Goal: Information Seeking & Learning: Compare options

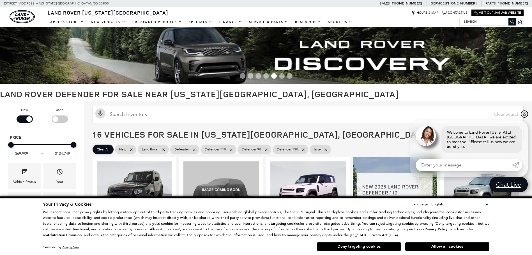
click at [525, 117] on link "✕" at bounding box center [524, 114] width 7 height 7
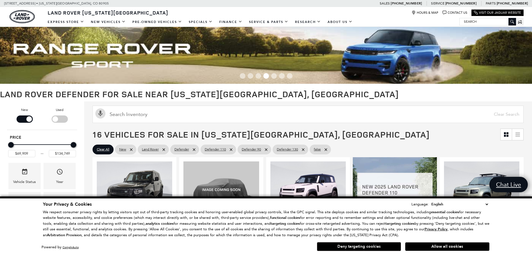
click at [357, 248] on button "Deny targeting cookies" at bounding box center [359, 246] width 84 height 9
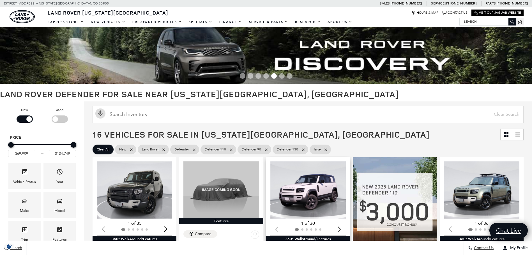
scroll to position [56, 0]
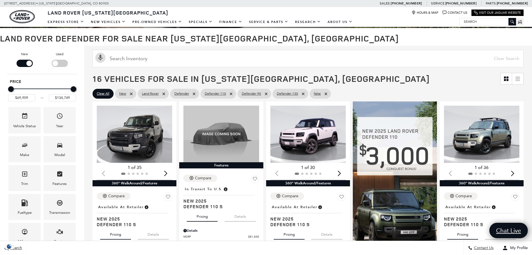
click at [61, 61] on div "Filter by Vehicle Type" at bounding box center [60, 63] width 16 height 7
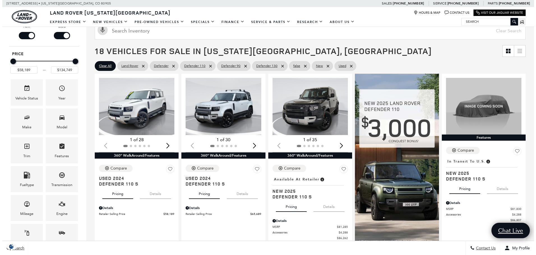
scroll to position [84, 0]
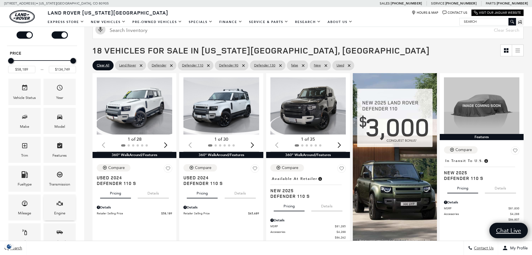
click at [48, 200] on div "Engine" at bounding box center [59, 208] width 32 height 26
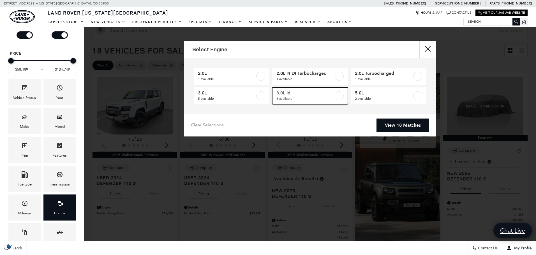
click at [338, 96] on label at bounding box center [339, 95] width 9 height 9
type input "$65,689"
type input "$97,110"
checkbox input "true"
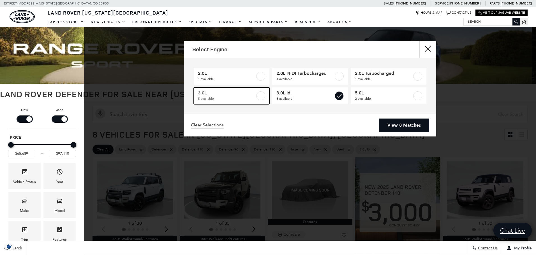
click at [257, 96] on label at bounding box center [260, 95] width 9 height 9
checkbox input "true"
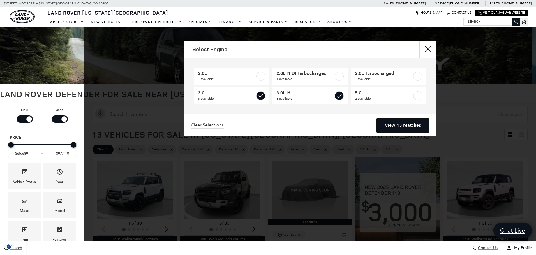
click at [416, 127] on link "View 13 Matches" at bounding box center [403, 126] width 53 height 14
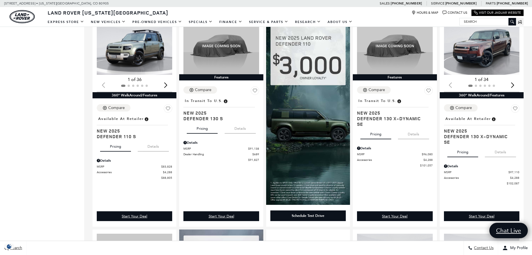
scroll to position [84, 0]
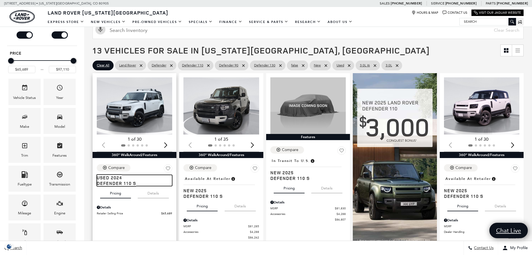
click at [117, 183] on span "Defender 110 S" at bounding box center [132, 184] width 71 height 6
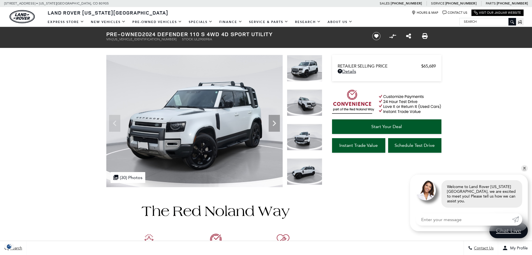
click at [299, 140] on img at bounding box center [304, 137] width 35 height 27
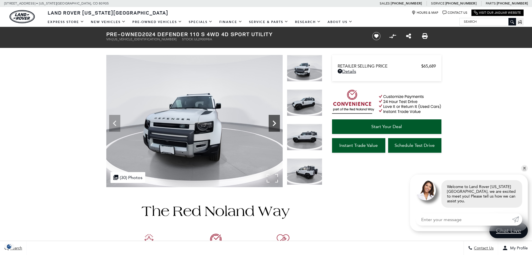
click at [272, 123] on icon "Next" at bounding box center [274, 123] width 11 height 11
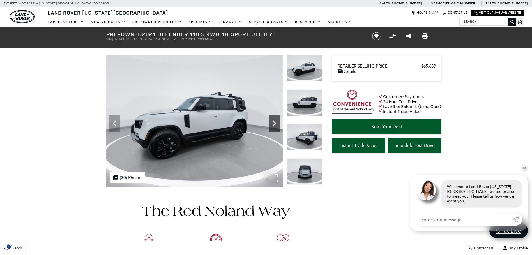
click at [272, 123] on icon "Next" at bounding box center [274, 123] width 11 height 11
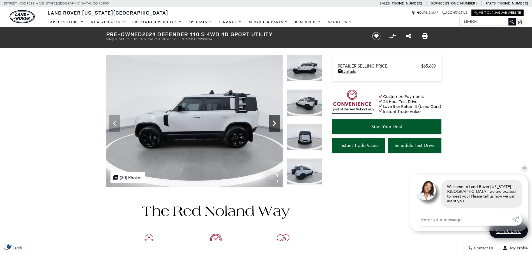
click at [272, 123] on icon "Next" at bounding box center [274, 123] width 11 height 11
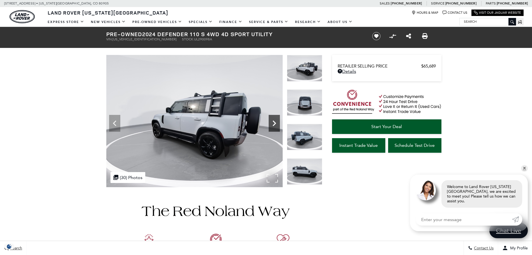
click at [271, 123] on icon "Next" at bounding box center [274, 123] width 11 height 11
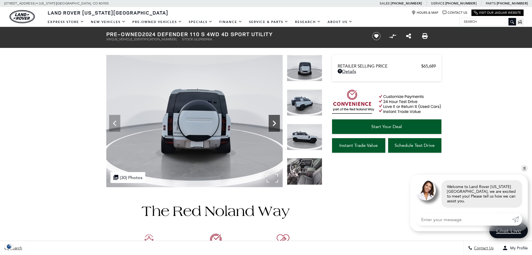
click at [270, 123] on icon "Next" at bounding box center [274, 123] width 11 height 11
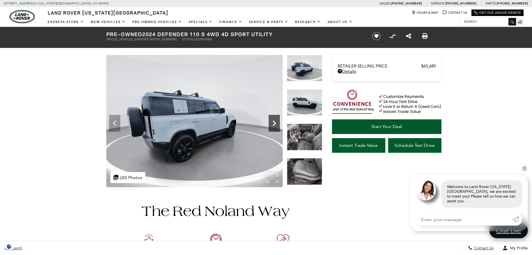
click at [270, 123] on icon "Next" at bounding box center [274, 123] width 11 height 11
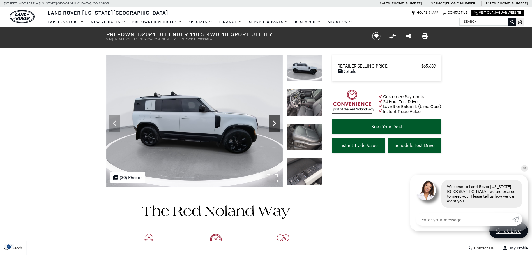
click at [270, 123] on icon "Next" at bounding box center [274, 123] width 11 height 11
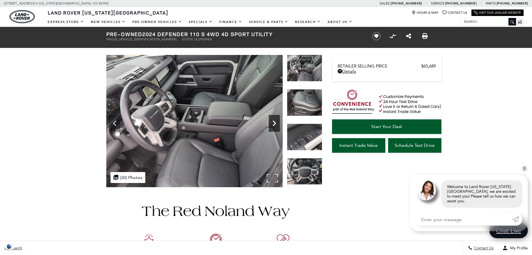
click at [270, 123] on icon "Next" at bounding box center [274, 123] width 11 height 11
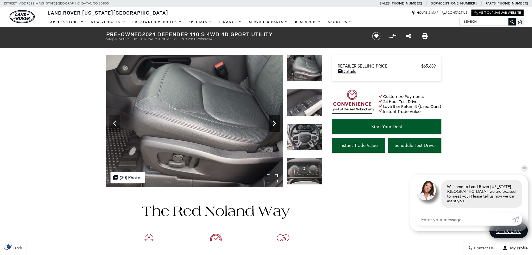
click at [270, 123] on icon "Next" at bounding box center [274, 123] width 11 height 11
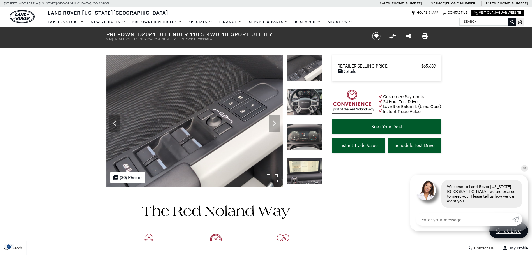
drag, startPoint x: 269, startPoint y: 124, endPoint x: 267, endPoint y: 127, distance: 3.0
click at [267, 127] on div at bounding box center [194, 121] width 176 height 132
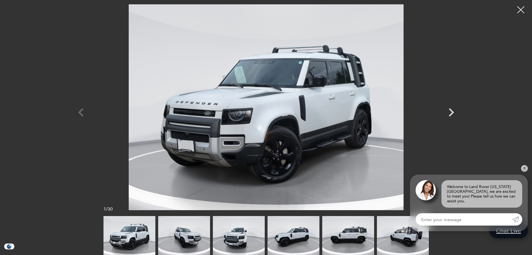
scroll to position [28, 0]
click at [427, 239] on img at bounding box center [403, 235] width 52 height 39
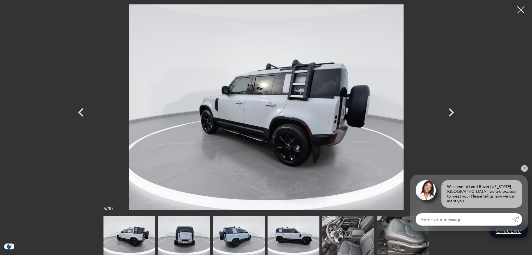
click at [420, 239] on img at bounding box center [403, 235] width 52 height 39
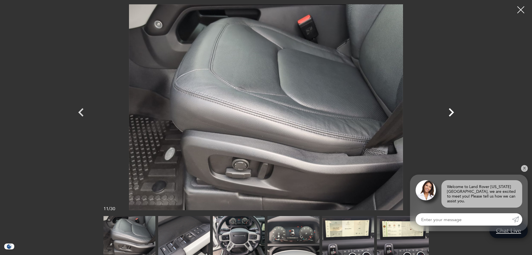
click at [450, 112] on icon "Next" at bounding box center [451, 112] width 17 height 17
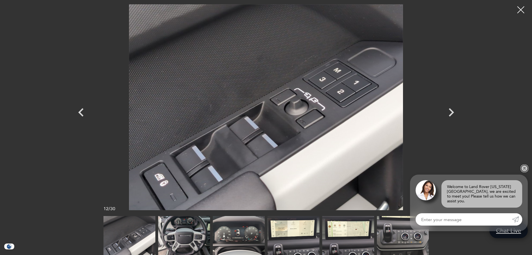
click at [524, 172] on link "✕" at bounding box center [524, 168] width 7 height 7
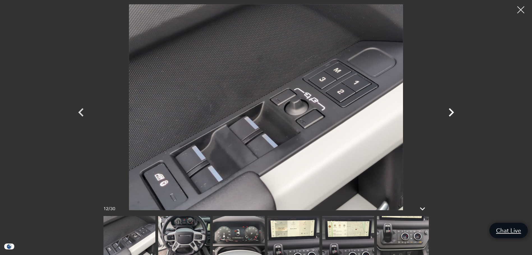
click at [452, 114] on icon "Next" at bounding box center [451, 112] width 5 height 8
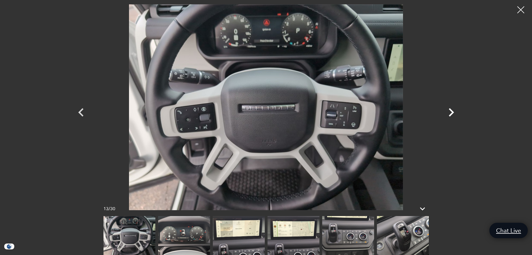
click at [451, 114] on icon "Next" at bounding box center [451, 112] width 5 height 8
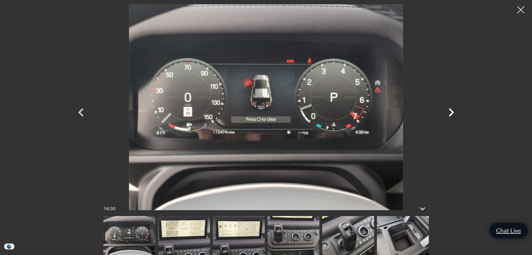
click at [451, 114] on icon "Next" at bounding box center [451, 112] width 5 height 8
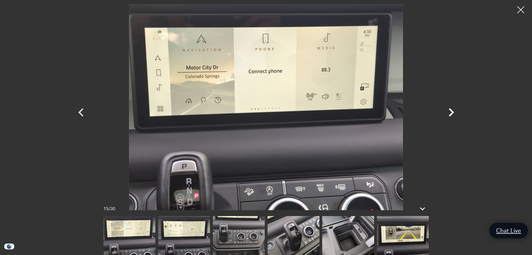
click at [451, 114] on icon "Next" at bounding box center [451, 112] width 5 height 8
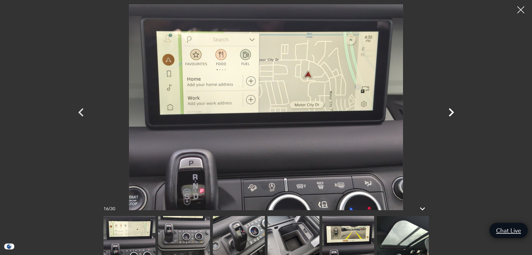
click at [451, 114] on icon "Next" at bounding box center [451, 112] width 5 height 8
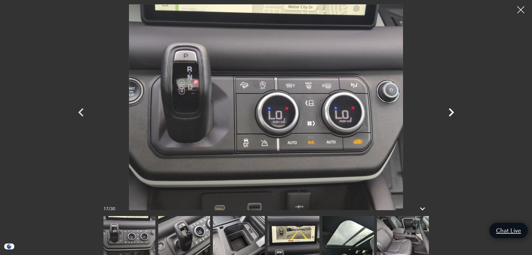
click at [451, 114] on icon "Next" at bounding box center [451, 112] width 5 height 8
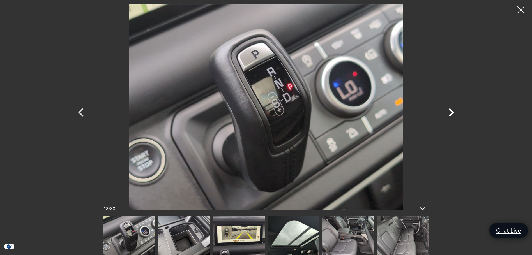
click at [451, 114] on icon "Next" at bounding box center [451, 112] width 5 height 8
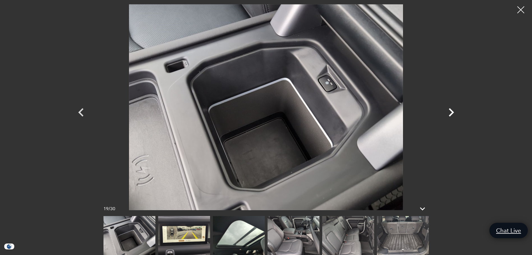
click at [451, 114] on icon "Next" at bounding box center [451, 112] width 5 height 8
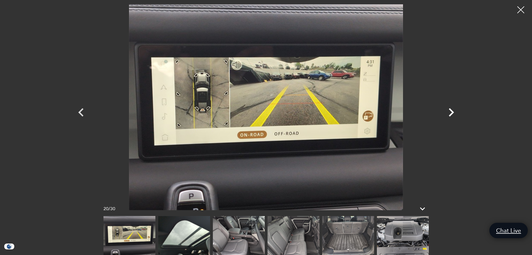
click at [451, 114] on icon "Next" at bounding box center [451, 112] width 5 height 8
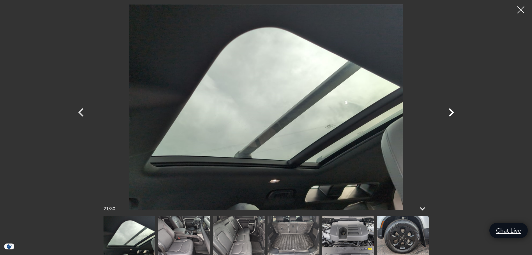
click at [451, 114] on icon "Next" at bounding box center [451, 112] width 5 height 8
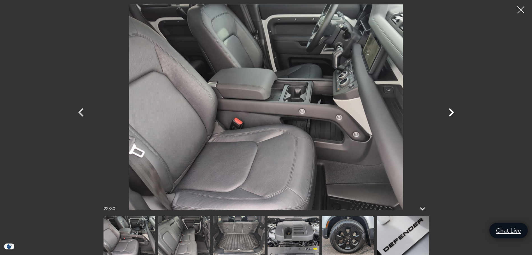
click at [451, 114] on icon "Next" at bounding box center [451, 112] width 5 height 8
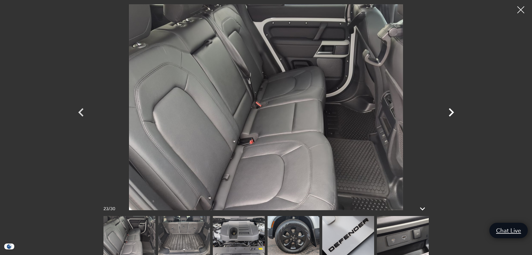
click at [451, 114] on icon "Next" at bounding box center [451, 112] width 5 height 8
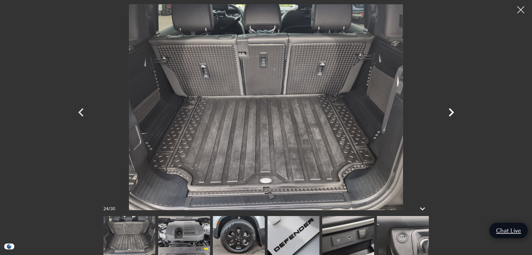
click at [451, 114] on icon "Next" at bounding box center [451, 112] width 5 height 8
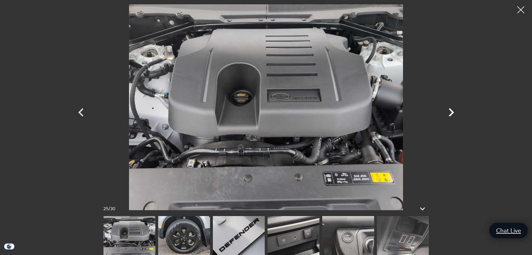
click at [451, 114] on icon "Next" at bounding box center [451, 112] width 5 height 8
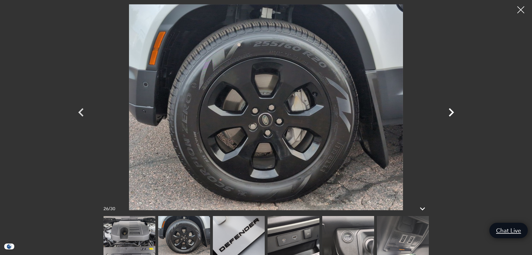
click at [451, 114] on icon "Next" at bounding box center [451, 112] width 5 height 8
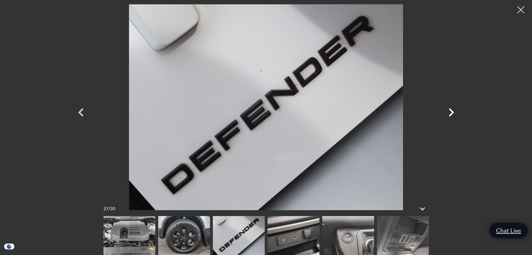
click at [451, 114] on icon "Next" at bounding box center [451, 112] width 5 height 8
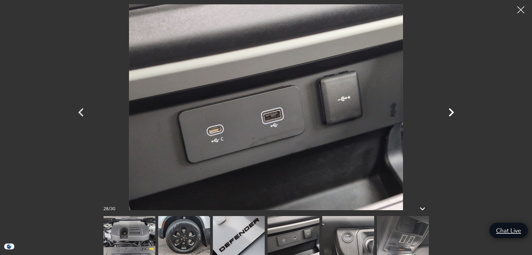
click at [451, 114] on icon "Next" at bounding box center [451, 112] width 5 height 8
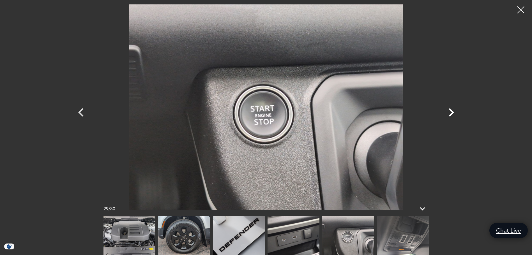
click at [451, 114] on icon "Next" at bounding box center [451, 112] width 5 height 8
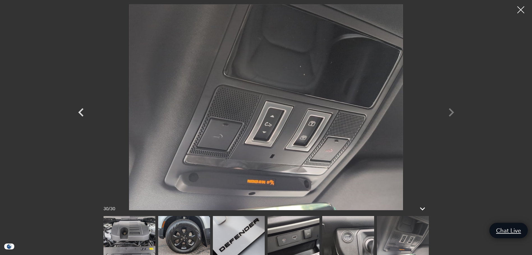
click at [451, 114] on div at bounding box center [266, 107] width 393 height 206
click at [110, 227] on img at bounding box center [129, 235] width 52 height 39
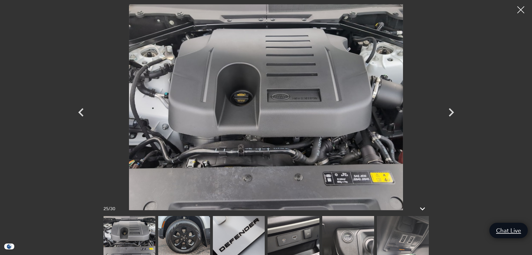
scroll to position [114, 0]
click at [81, 112] on icon "Previous" at bounding box center [81, 112] width 17 height 17
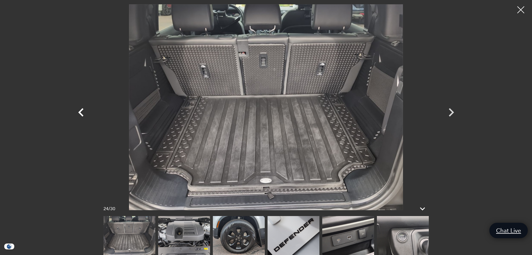
click at [81, 112] on icon "Previous" at bounding box center [81, 112] width 17 height 17
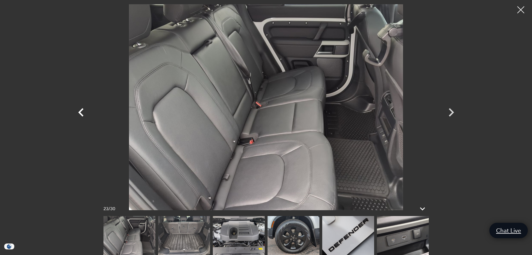
click at [81, 112] on icon "Previous" at bounding box center [81, 112] width 17 height 17
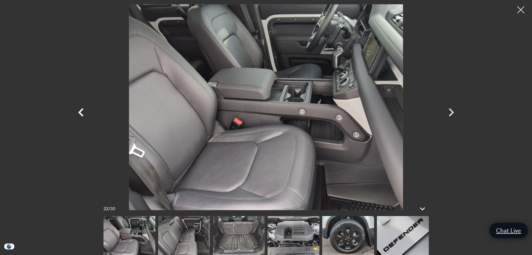
click at [81, 112] on icon "Previous" at bounding box center [81, 112] width 17 height 17
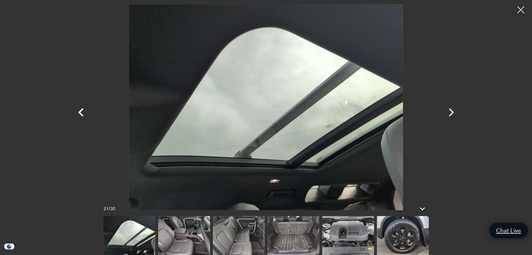
click at [81, 112] on icon "Previous" at bounding box center [81, 112] width 17 height 17
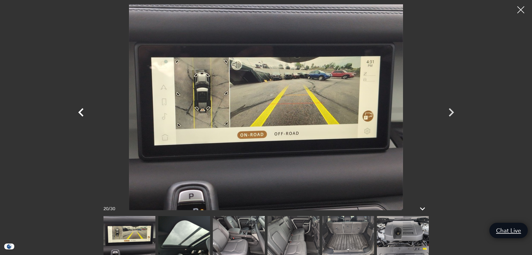
click at [81, 112] on icon "Previous" at bounding box center [81, 112] width 17 height 17
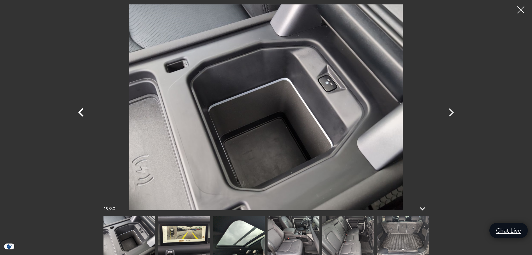
click at [81, 112] on icon "Previous" at bounding box center [81, 112] width 17 height 17
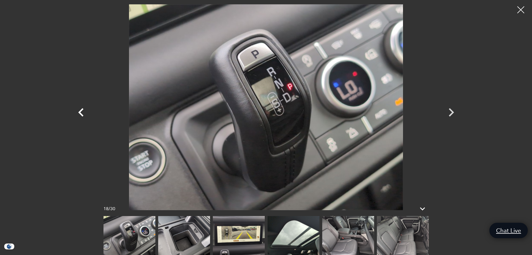
click at [81, 112] on icon "Previous" at bounding box center [81, 112] width 17 height 17
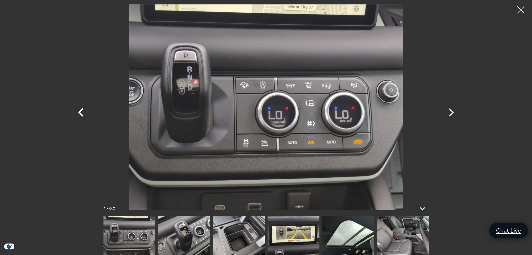
click at [81, 112] on icon "Previous" at bounding box center [81, 112] width 17 height 17
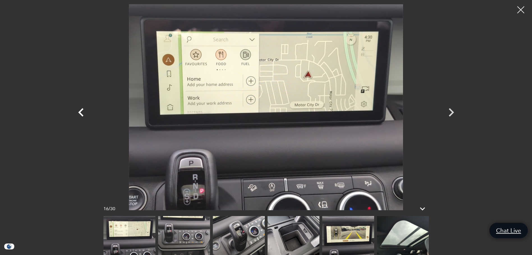
click at [81, 112] on icon "Previous" at bounding box center [81, 112] width 17 height 17
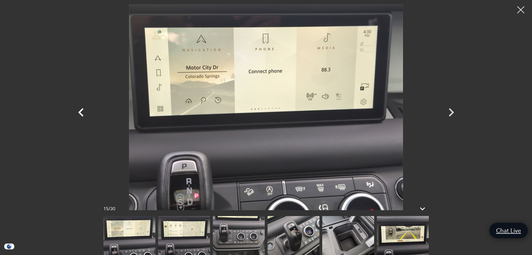
click at [81, 112] on icon "Previous" at bounding box center [81, 112] width 17 height 17
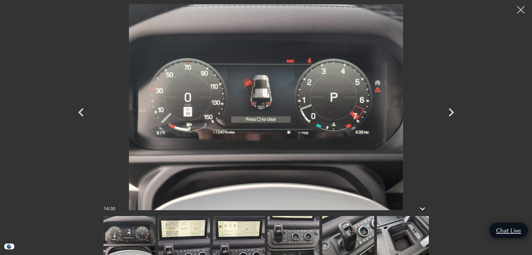
click at [521, 11] on div at bounding box center [520, 10] width 15 height 15
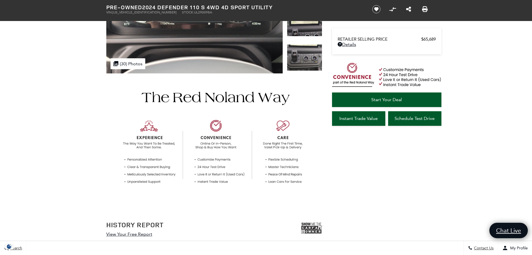
scroll to position [0, 0]
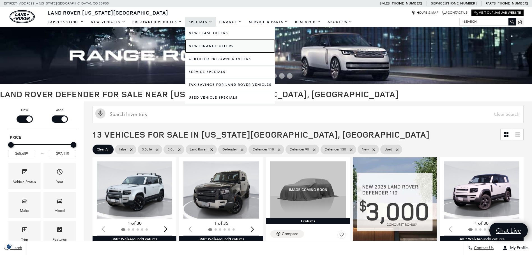
click at [194, 47] on link "New Finance Offers" at bounding box center [229, 46] width 89 height 13
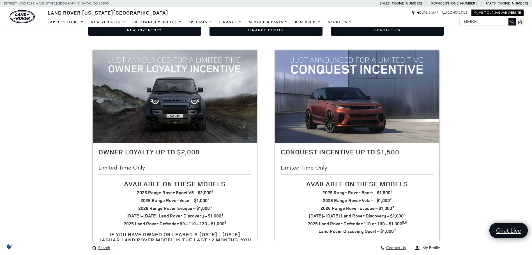
scroll to position [112, 0]
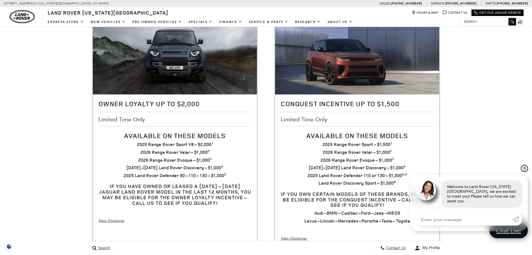
click at [525, 172] on link "✕" at bounding box center [524, 168] width 7 height 7
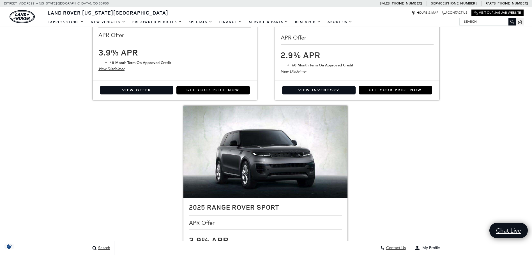
scroll to position [701, 0]
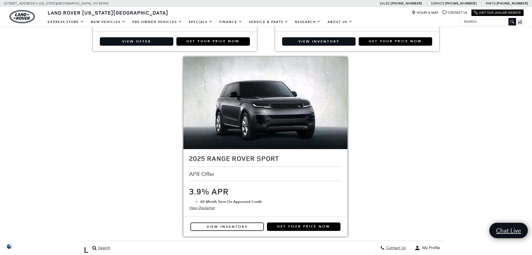
click at [231, 229] on link "View Inventory" at bounding box center [226, 227] width 73 height 8
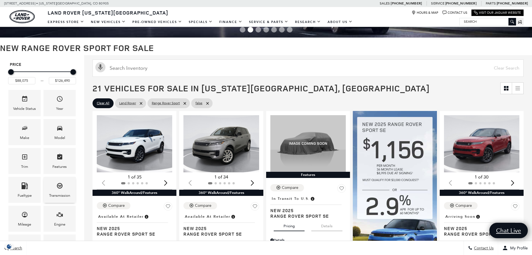
scroll to position [56, 0]
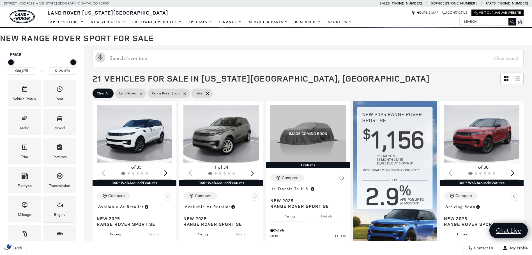
click at [57, 214] on div "Engine" at bounding box center [59, 215] width 11 height 6
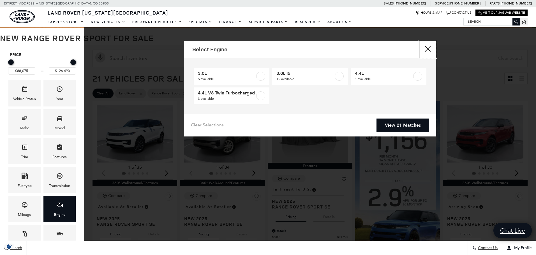
click at [425, 50] on button "close" at bounding box center [427, 49] width 17 height 17
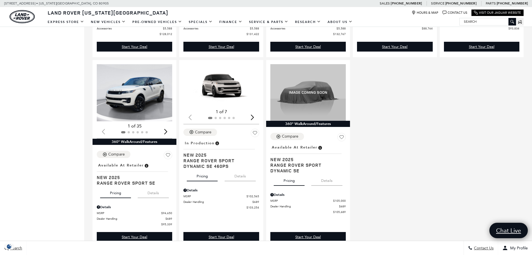
scroll to position [1009, 0]
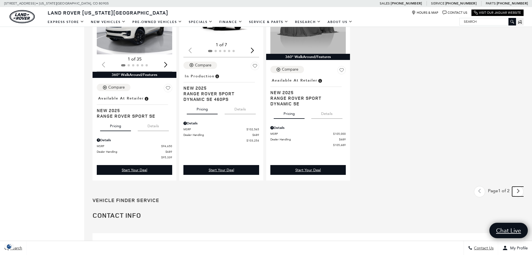
click at [524, 197] on link "Next" at bounding box center [518, 192] width 12 height 10
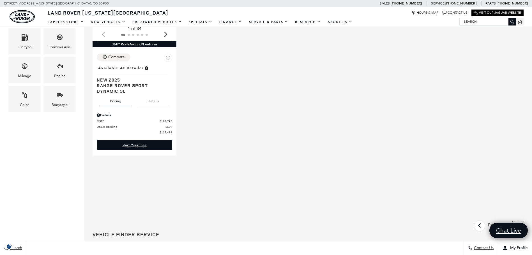
scroll to position [280, 0]
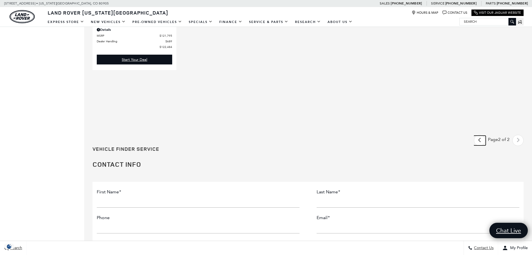
click at [481, 141] on icon "previous page" at bounding box center [480, 140] width 4 height 9
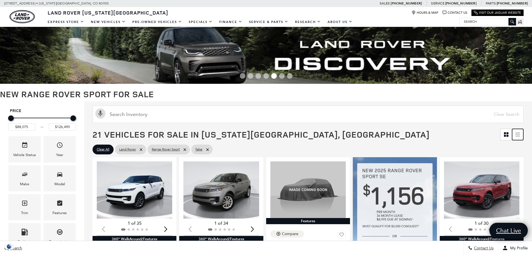
click at [520, 136] on icon at bounding box center [517, 136] width 4 height 1
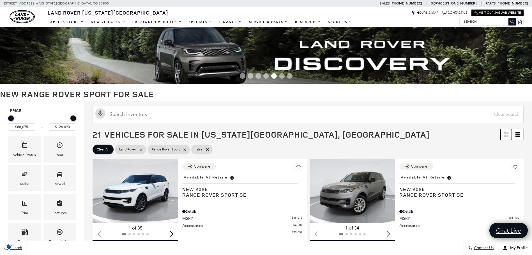
click at [507, 137] on link at bounding box center [505, 134] width 11 height 11
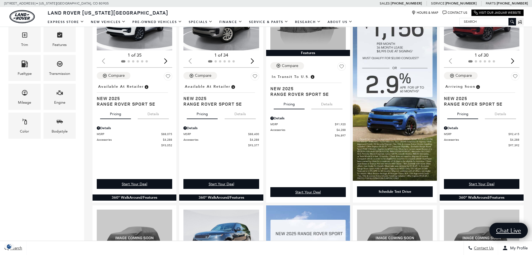
scroll to position [112, 0]
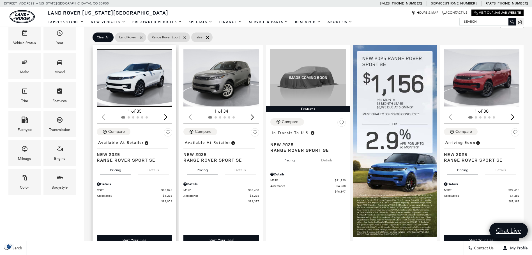
click at [134, 96] on img "1 / 2" at bounding box center [135, 77] width 76 height 57
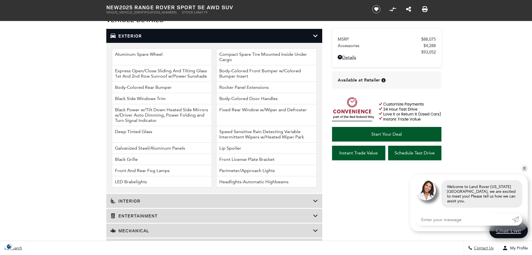
scroll to position [783, 0]
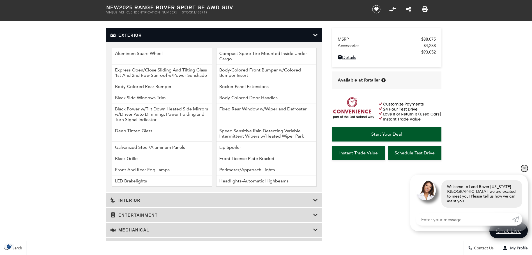
click at [526, 172] on link "✕" at bounding box center [524, 168] width 7 height 7
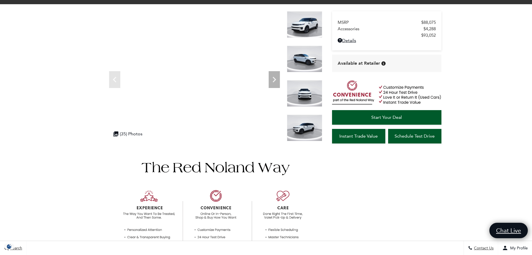
scroll to position [0, 0]
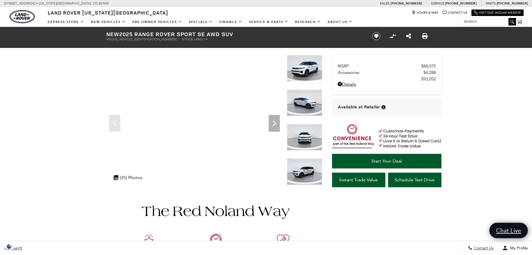
click at [308, 62] on img at bounding box center [304, 68] width 35 height 27
click at [271, 123] on icon "Next" at bounding box center [274, 123] width 11 height 11
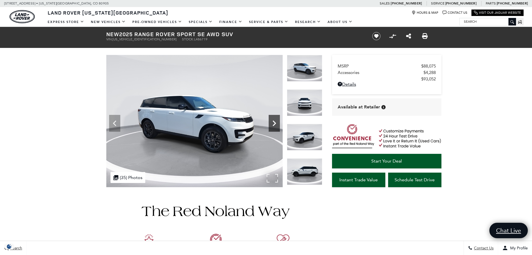
click at [271, 123] on icon "Next" at bounding box center [274, 123] width 11 height 11
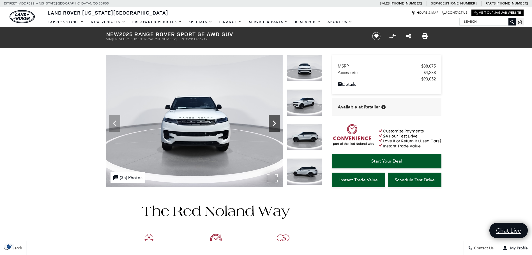
click at [271, 123] on icon "Next" at bounding box center [274, 123] width 11 height 11
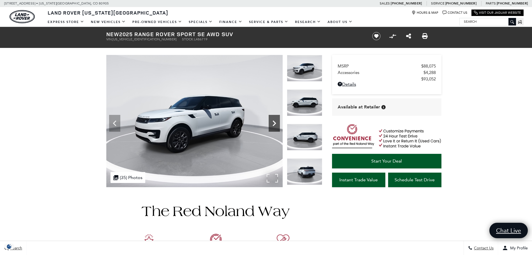
click at [271, 123] on icon "Next" at bounding box center [274, 123] width 11 height 11
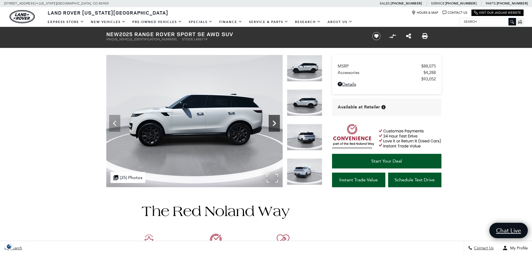
click at [271, 123] on icon "Next" at bounding box center [274, 123] width 11 height 11
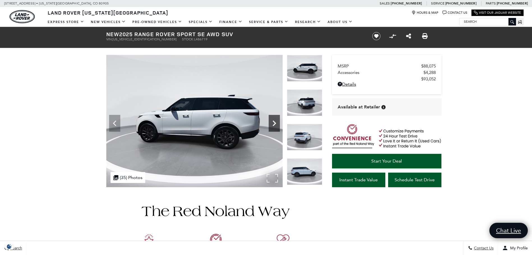
click at [271, 123] on icon "Next" at bounding box center [274, 123] width 11 height 11
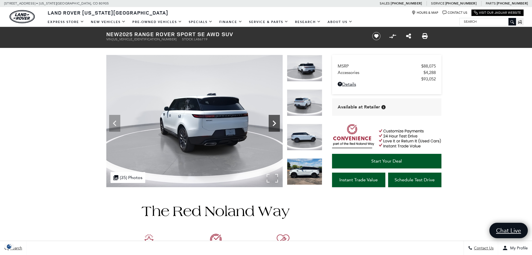
click at [271, 123] on icon "Next" at bounding box center [274, 123] width 11 height 11
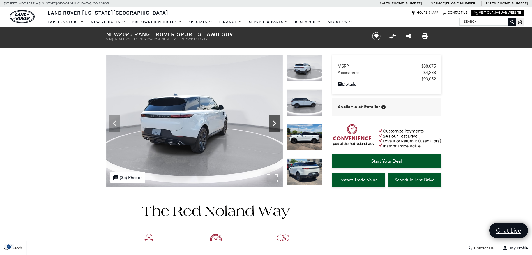
click at [271, 123] on icon "Next" at bounding box center [274, 123] width 11 height 11
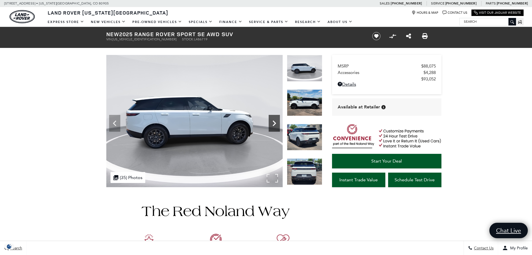
click at [271, 123] on icon "Next" at bounding box center [274, 123] width 11 height 11
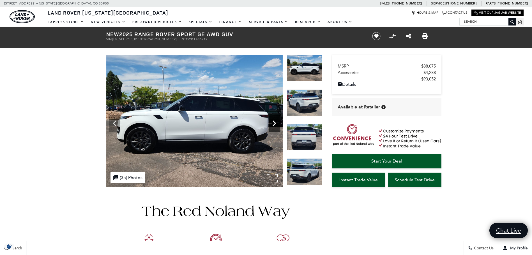
click at [271, 123] on icon "Next" at bounding box center [274, 123] width 11 height 11
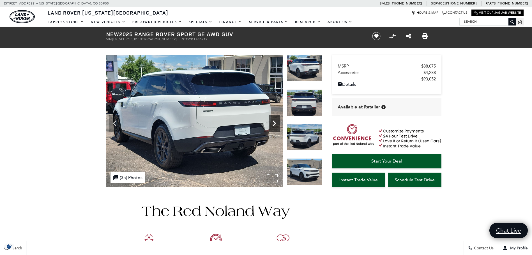
click at [271, 123] on icon "Next" at bounding box center [274, 123] width 11 height 11
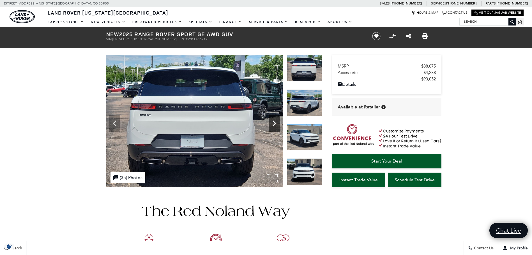
click at [271, 123] on icon "Next" at bounding box center [274, 123] width 11 height 11
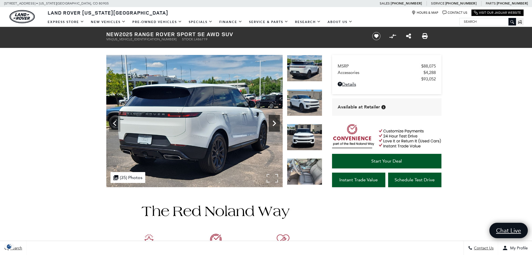
click at [271, 123] on icon "Next" at bounding box center [274, 123] width 11 height 11
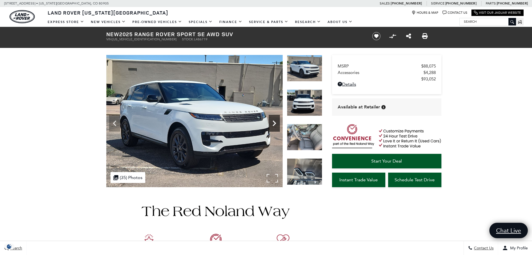
click at [272, 123] on icon "Next" at bounding box center [274, 123] width 11 height 11
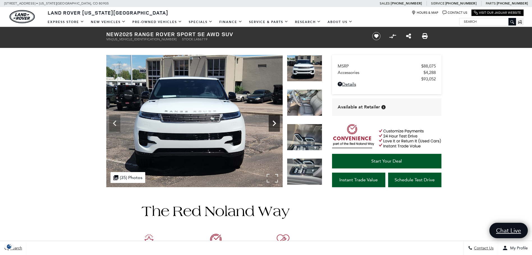
click at [272, 123] on icon "Next" at bounding box center [274, 123] width 11 height 11
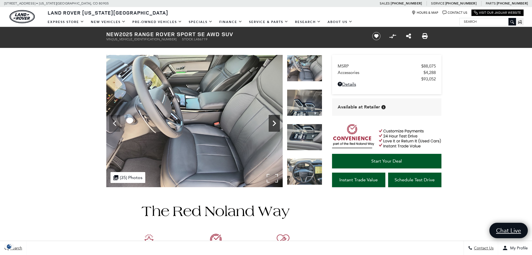
click at [272, 123] on icon "Next" at bounding box center [274, 123] width 11 height 11
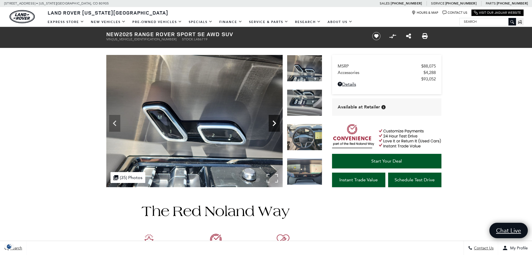
click at [272, 123] on icon "Next" at bounding box center [274, 123] width 11 height 11
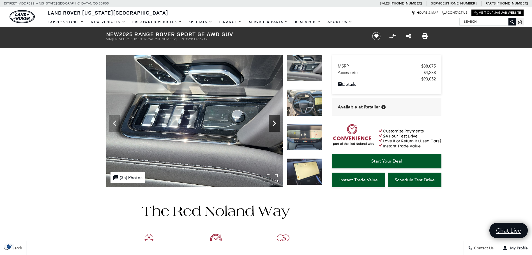
click at [272, 123] on icon "Next" at bounding box center [274, 123] width 11 height 11
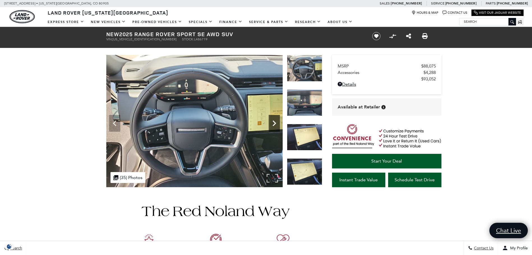
click at [272, 123] on icon "Next" at bounding box center [274, 123] width 11 height 11
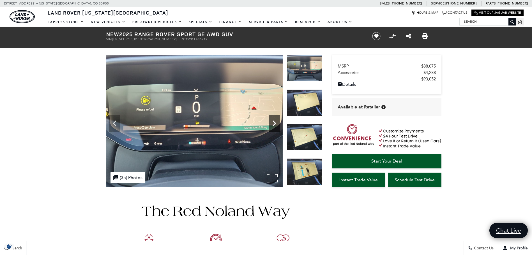
click at [272, 123] on icon "Next" at bounding box center [274, 123] width 11 height 11
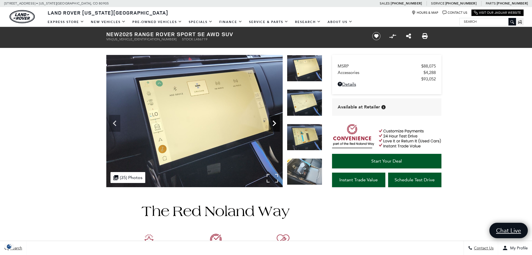
click at [272, 123] on icon "Next" at bounding box center [274, 123] width 11 height 11
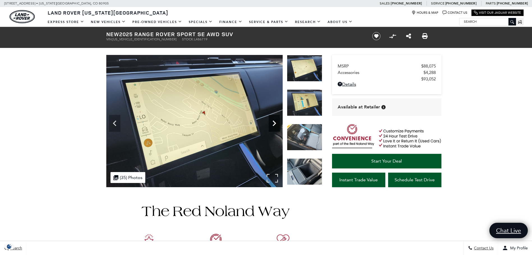
click at [272, 123] on icon "Next" at bounding box center [274, 123] width 11 height 11
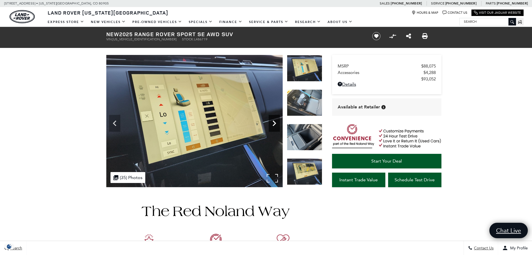
click at [271, 124] on icon "Next" at bounding box center [274, 123] width 11 height 11
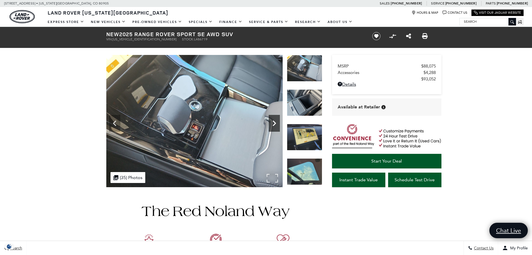
click at [271, 124] on icon "Next" at bounding box center [274, 123] width 11 height 11
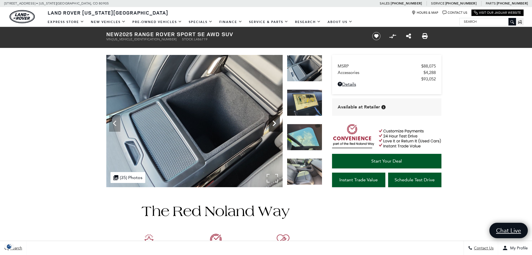
click at [271, 124] on icon "Next" at bounding box center [274, 123] width 11 height 11
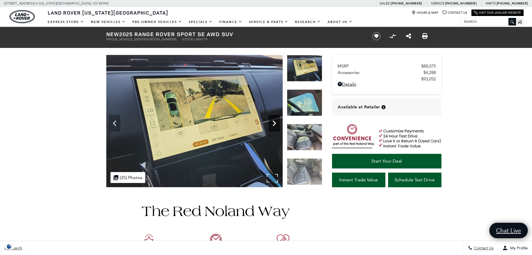
click at [271, 124] on icon "Next" at bounding box center [274, 123] width 11 height 11
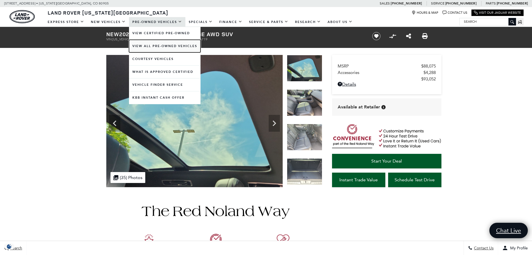
click at [159, 43] on link "View All Pre-Owned Vehicles" at bounding box center [164, 46] width 71 height 13
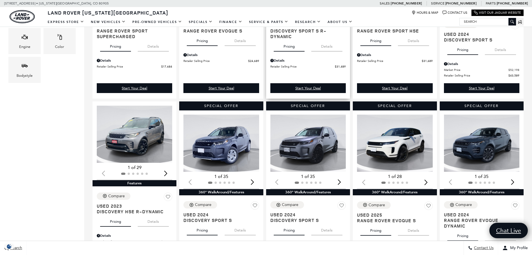
scroll to position [224, 0]
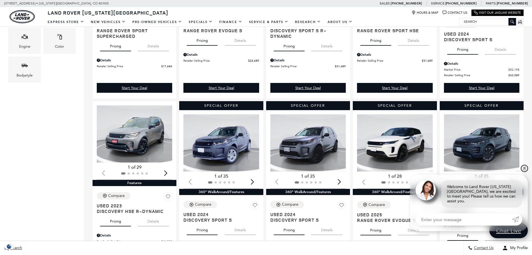
click at [525, 172] on link "✕" at bounding box center [524, 168] width 7 height 7
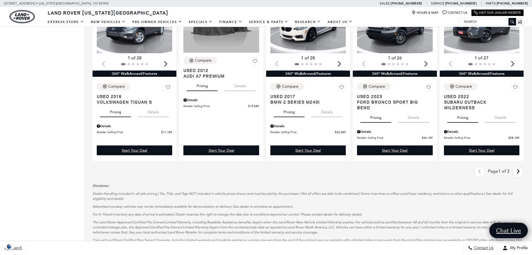
scroll to position [757, 0]
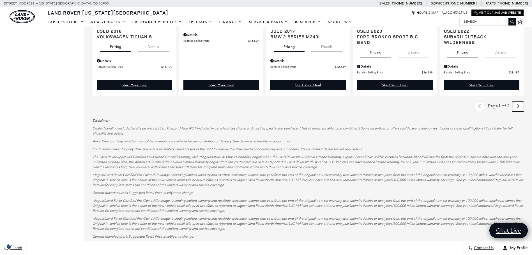
click at [520, 107] on icon "next page" at bounding box center [518, 106] width 4 height 9
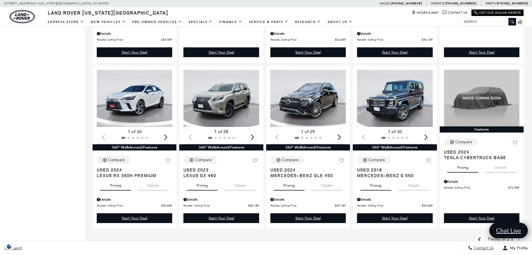
scroll to position [449, 0]
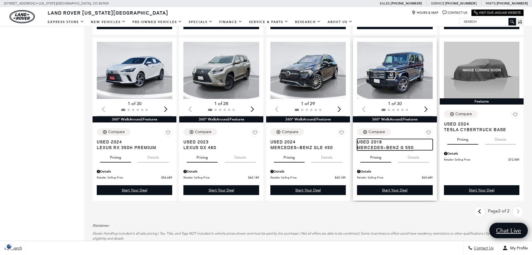
click at [395, 147] on span "Mercedes-Benz G 550" at bounding box center [392, 148] width 71 height 6
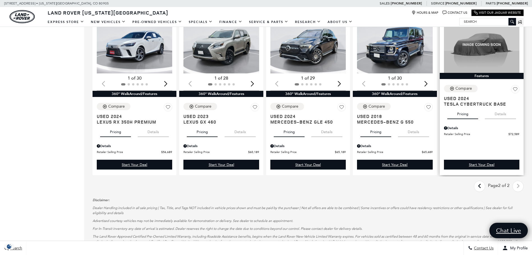
scroll to position [586, 0]
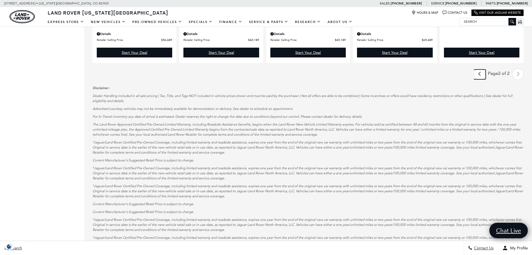
click at [480, 73] on icon "previous page" at bounding box center [480, 74] width 4 height 9
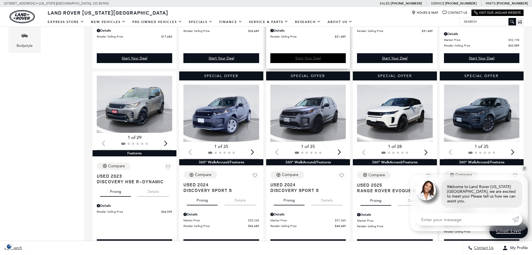
scroll to position [280, 0]
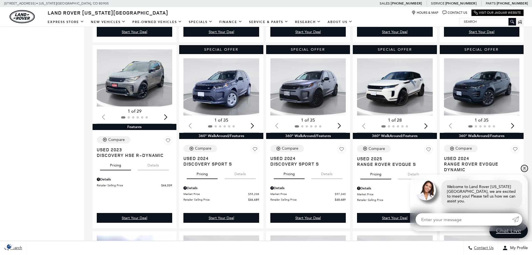
click at [525, 172] on link "✕" at bounding box center [524, 168] width 7 height 7
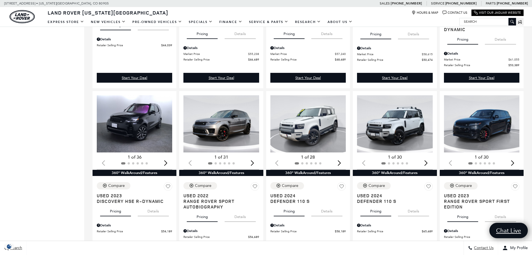
scroll to position [449, 0]
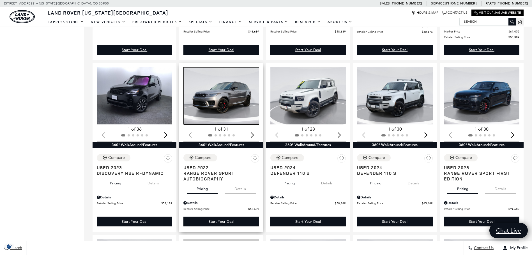
click at [232, 112] on img "1 / 2" at bounding box center [221, 95] width 76 height 57
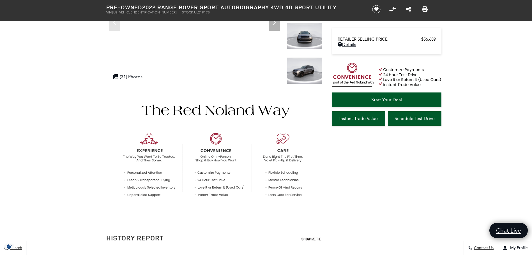
scroll to position [115, 0]
